Goal: Obtain resource: Download file/media

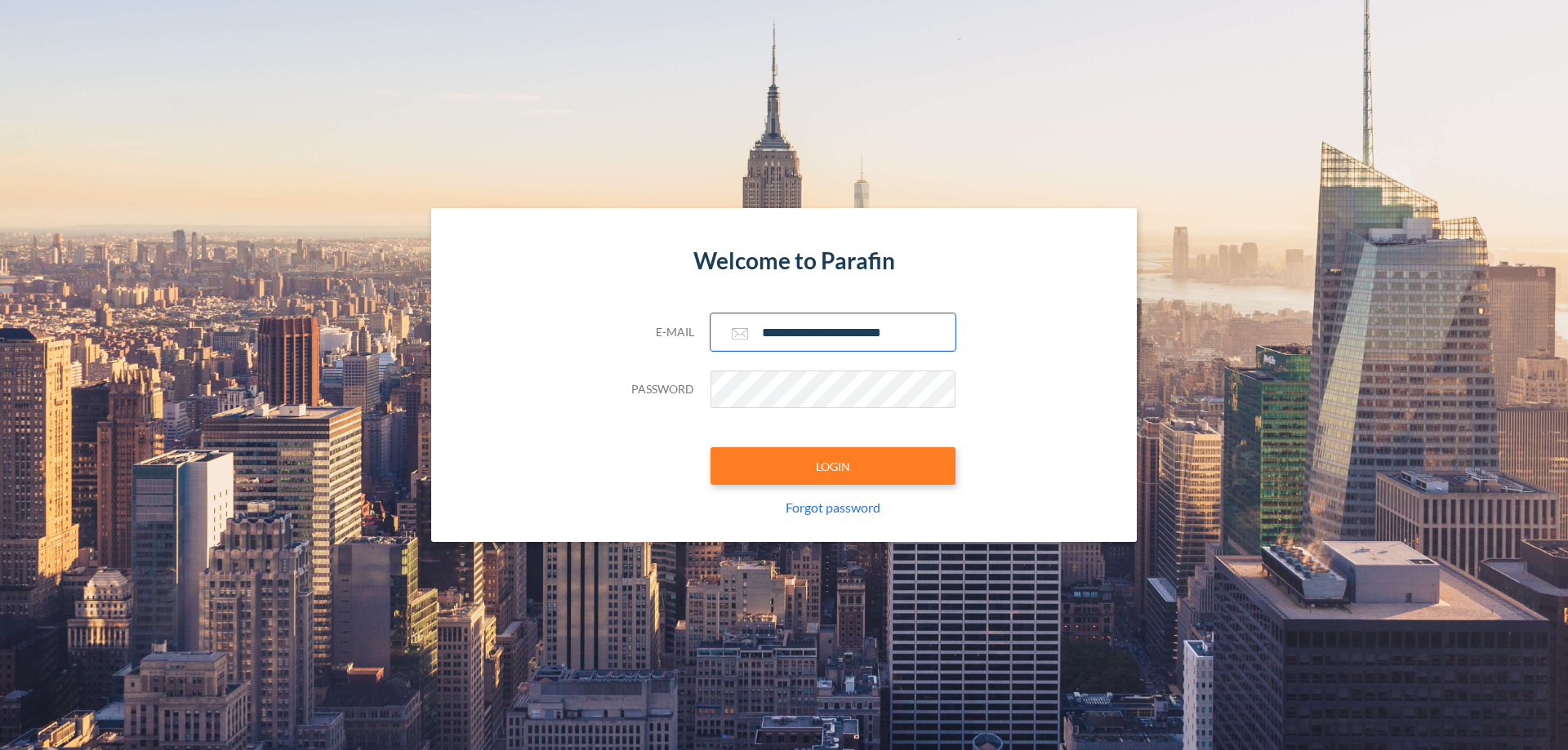
type input "**********"
click at [833, 466] on button "LOGIN" at bounding box center [832, 466] width 245 height 38
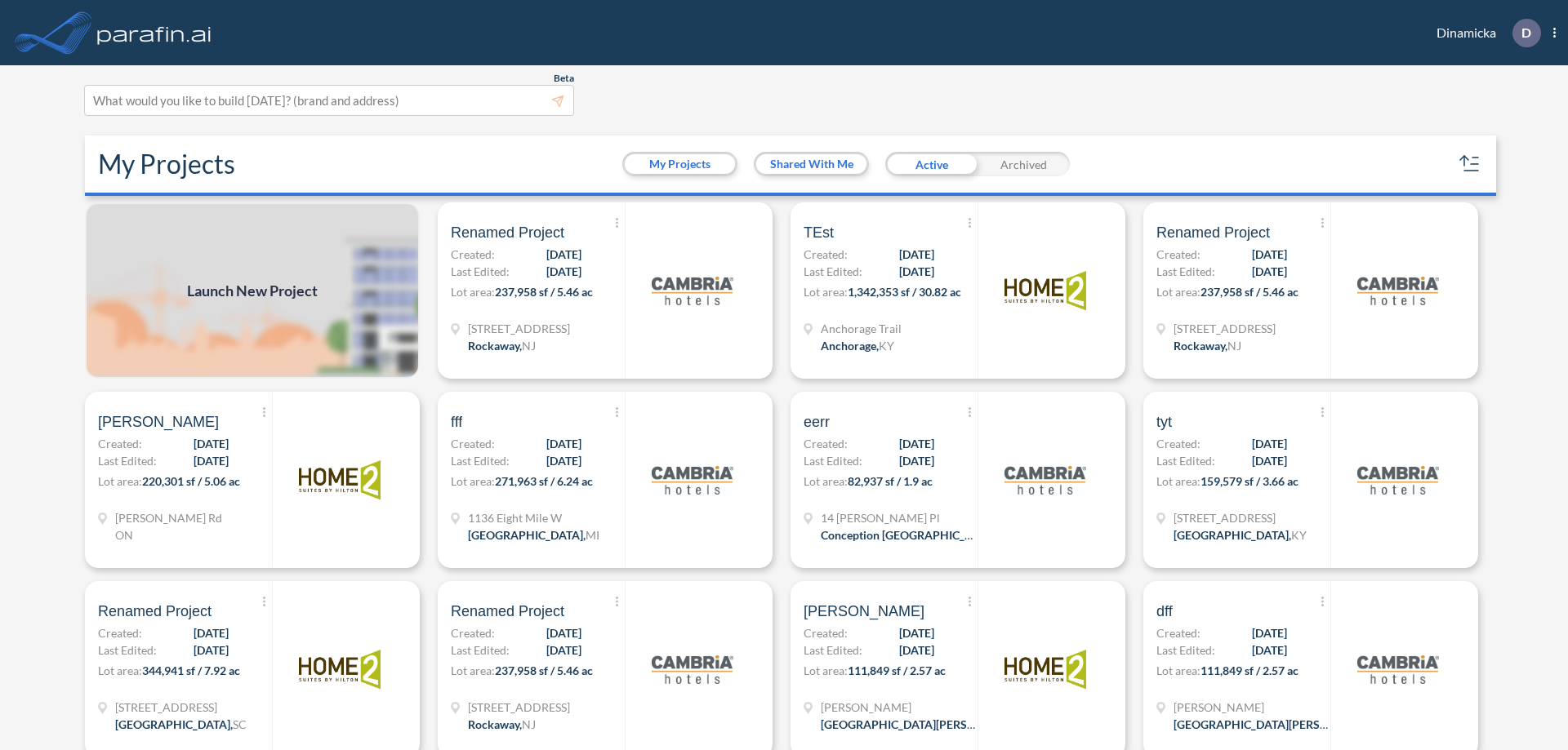
scroll to position [4, 0]
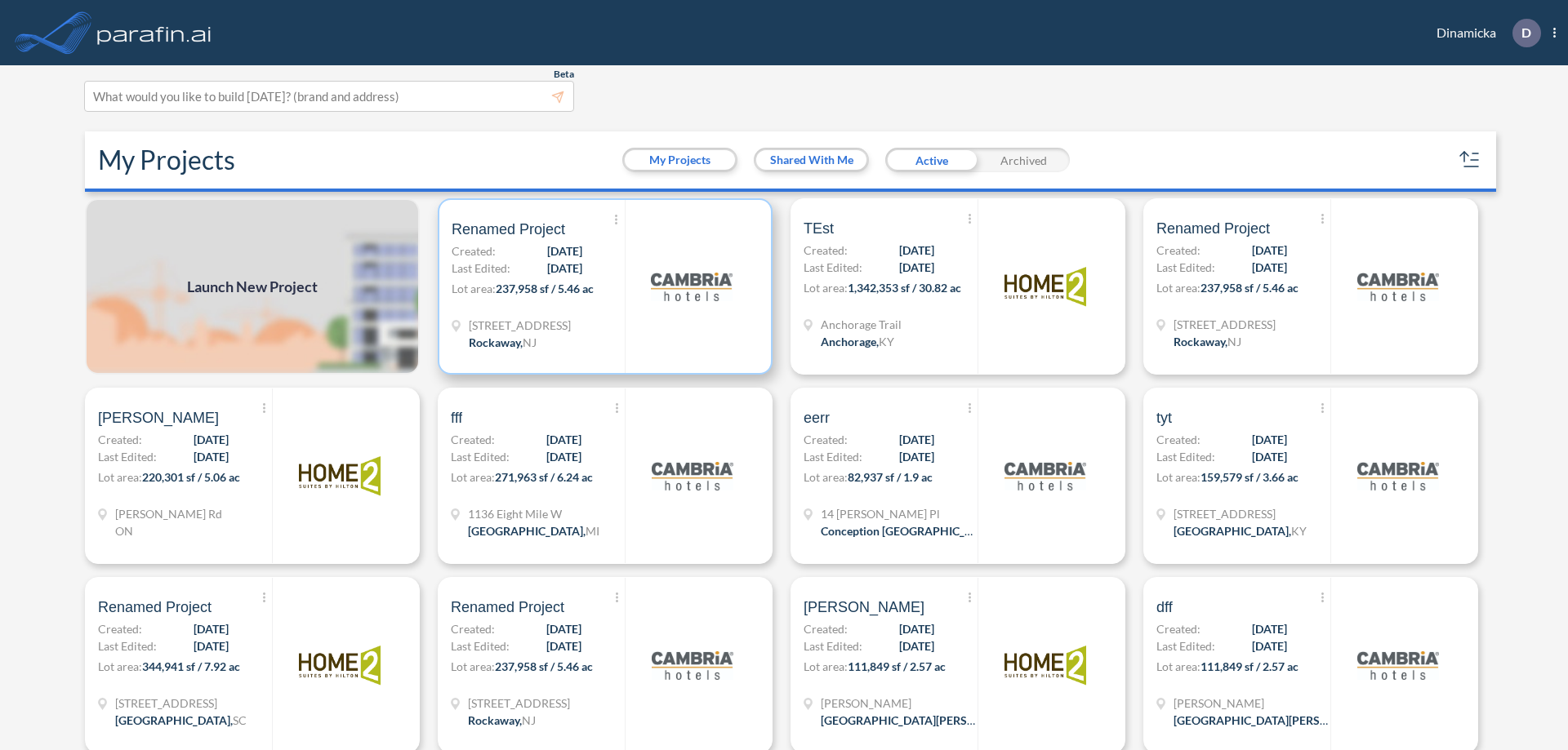
click at [602, 287] on p "Lot area: 237,958 sf / 5.46 ac" at bounding box center [537, 292] width 173 height 24
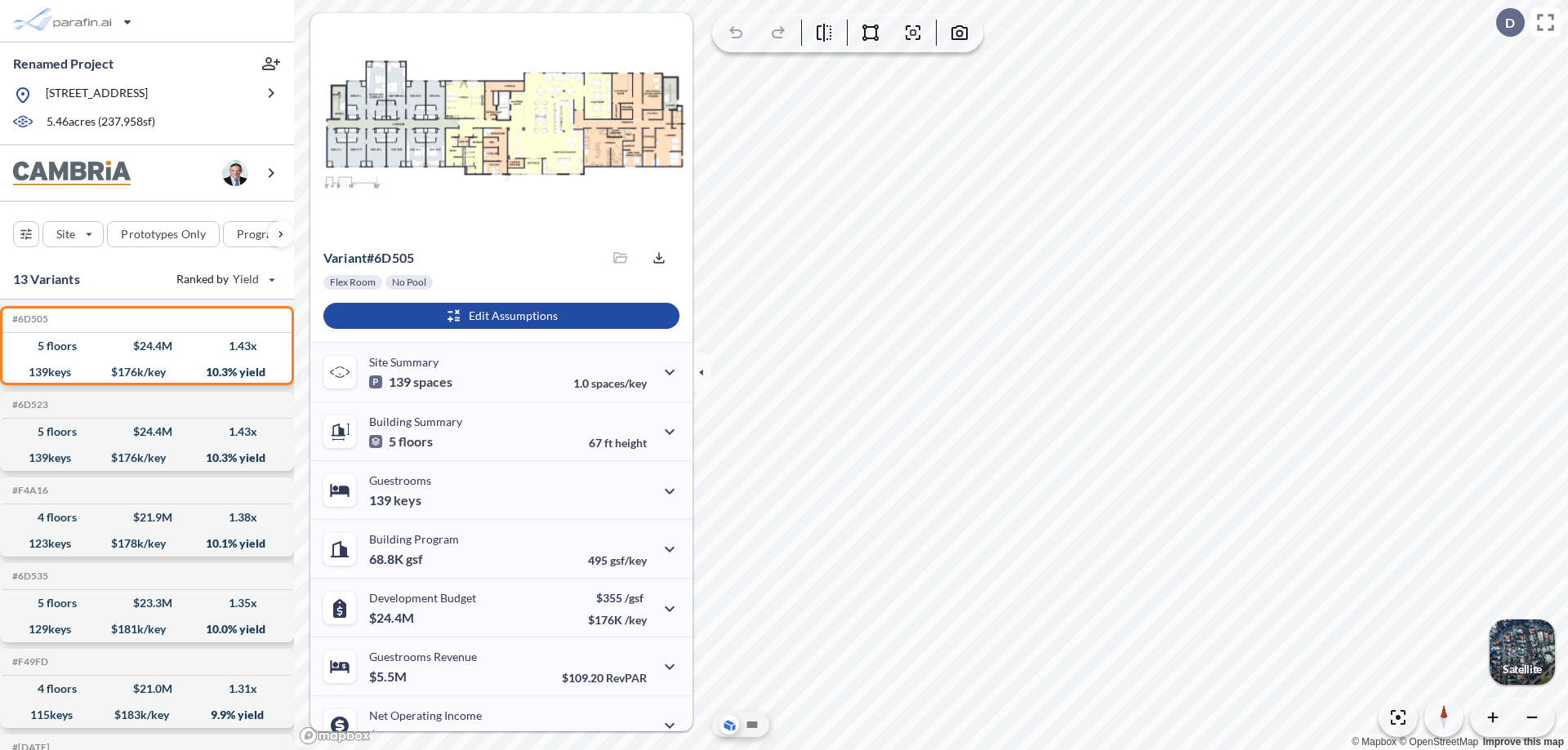
scroll to position [82, 0]
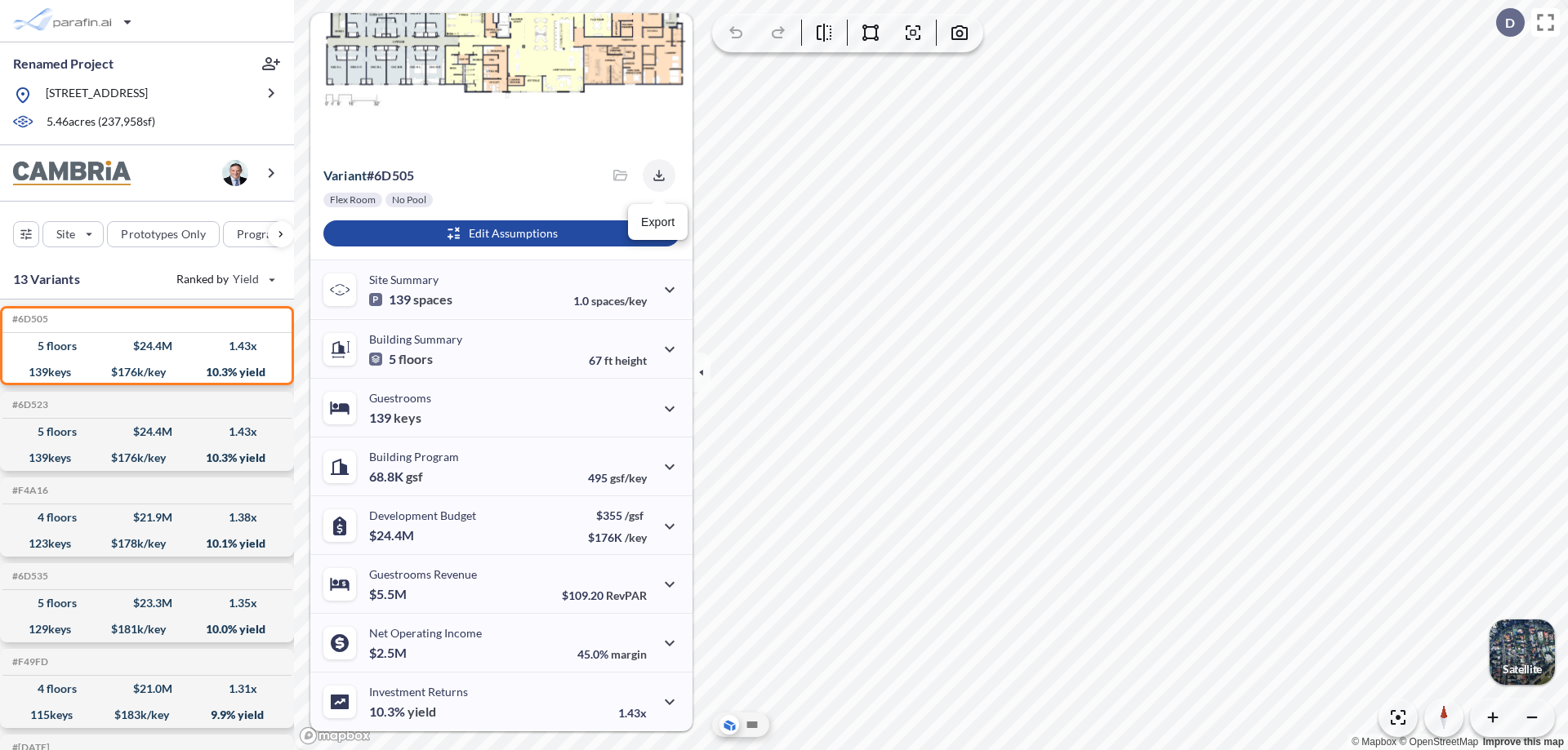
click at [654, 176] on icon "button" at bounding box center [658, 175] width 11 height 11
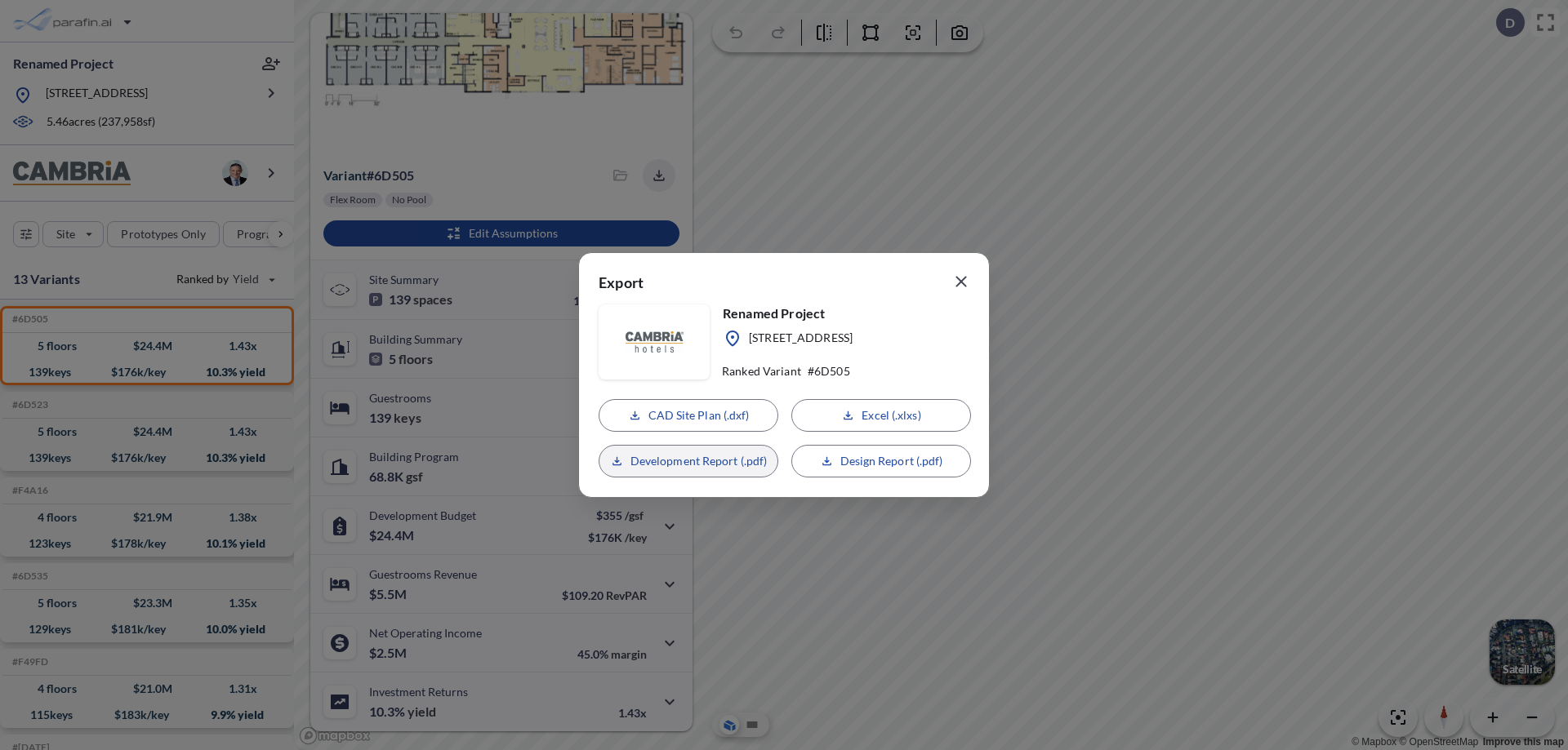
click at [688, 461] on p "Development Report (.pdf)" at bounding box center [699, 461] width 137 height 16
